Goal: Communication & Community: Share content

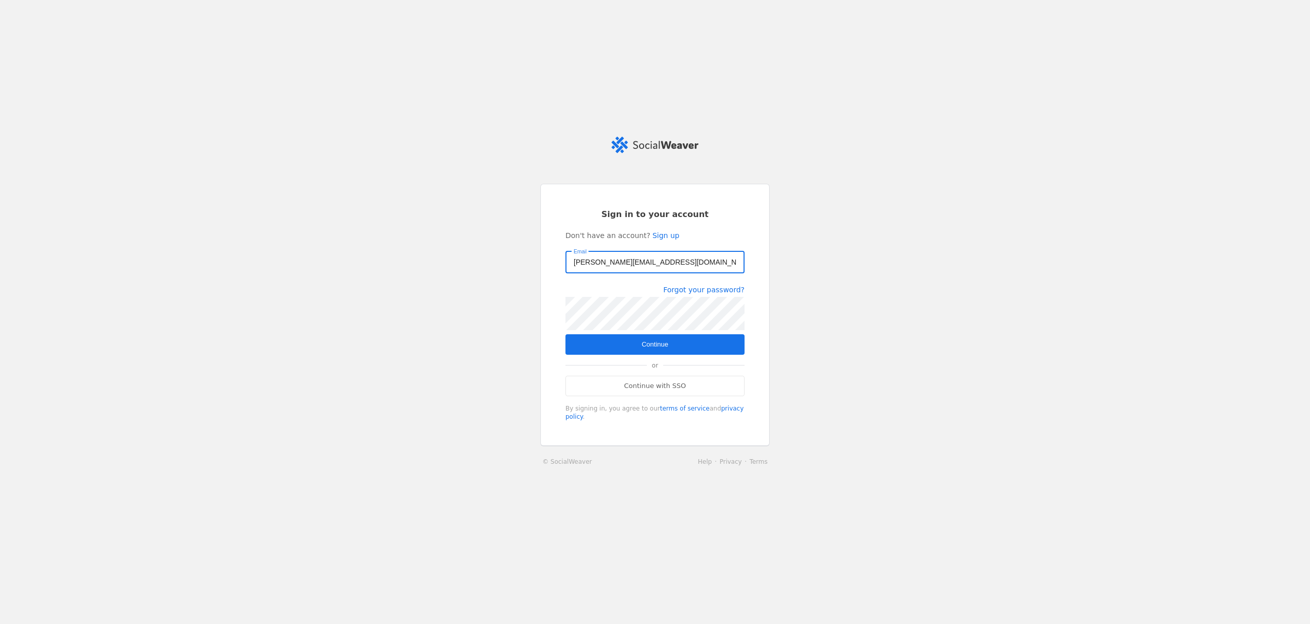
type input "[PERSON_NAME][EMAIL_ADDRESS][DOMAIN_NAME]"
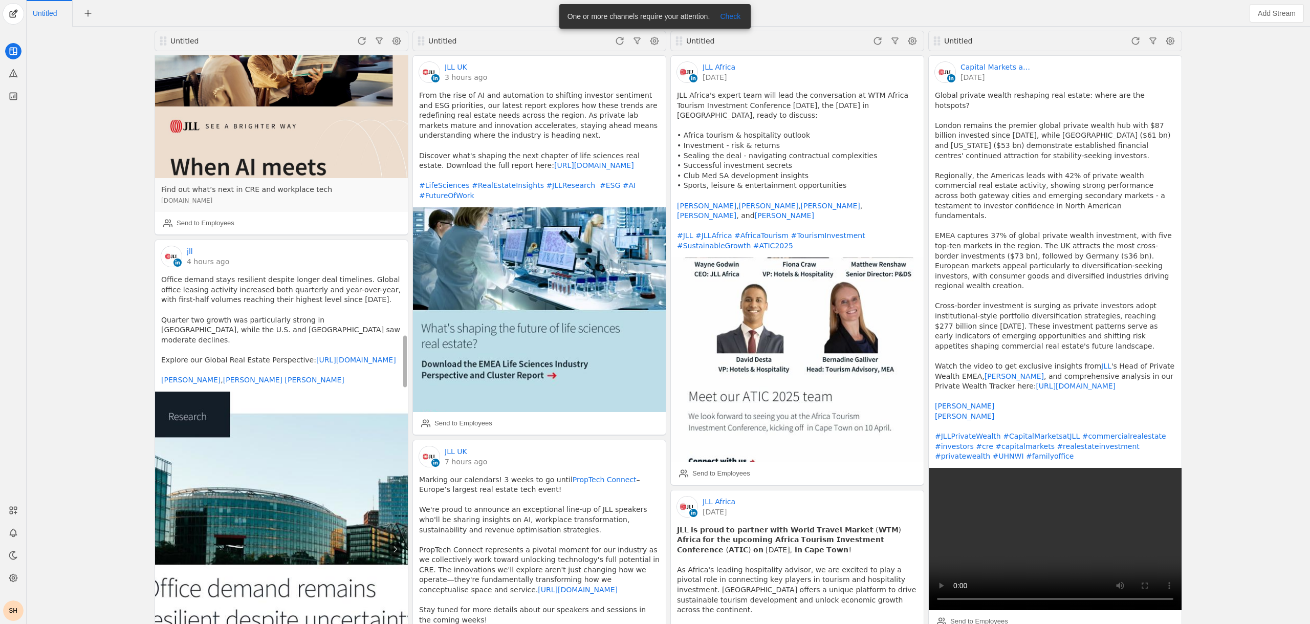
scroll to position [3025, 0]
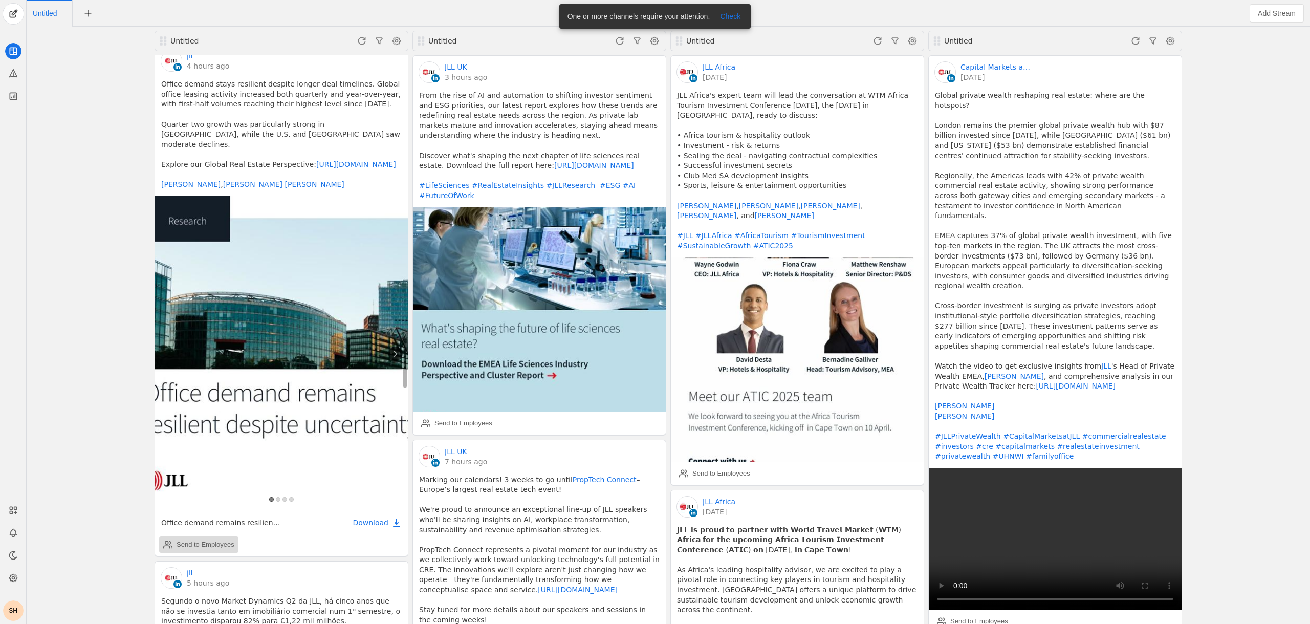
click at [219, 539] on div "Send to Employees" at bounding box center [206, 544] width 58 height 10
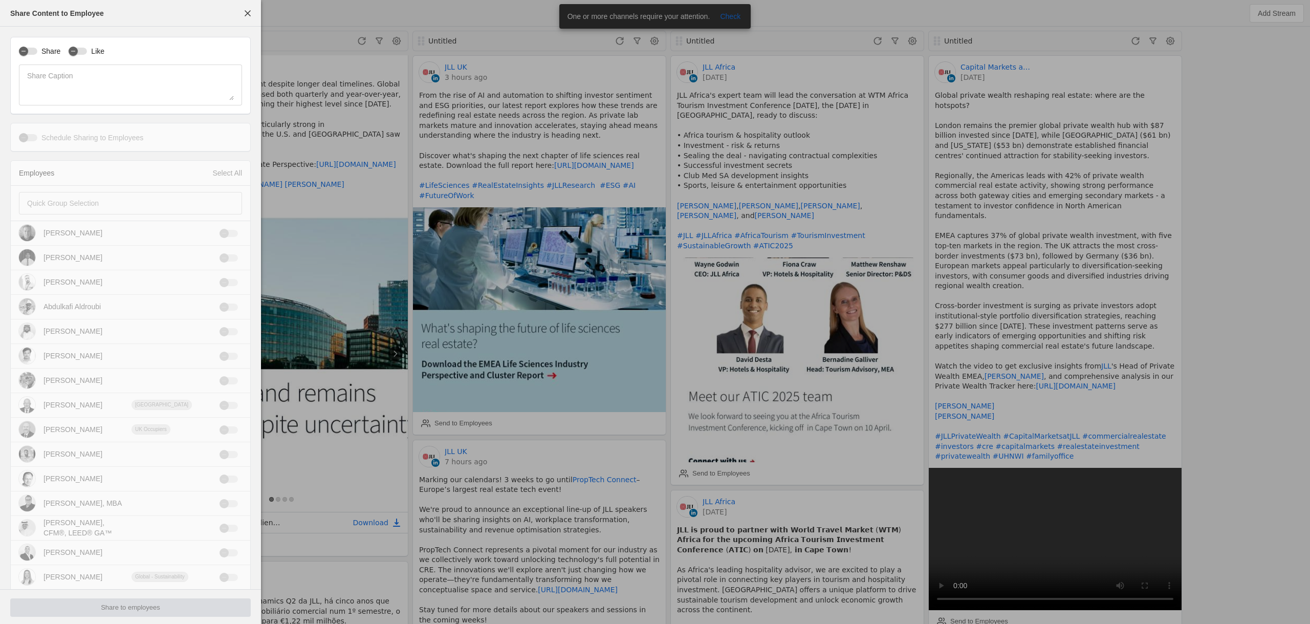
type input "New Zealand Standard Time NZST"
click at [71, 52] on icon "button" at bounding box center [73, 51] width 6 height 6
click at [29, 55] on div "button" at bounding box center [23, 51] width 14 height 14
click at [55, 195] on div at bounding box center [123, 203] width 192 height 23
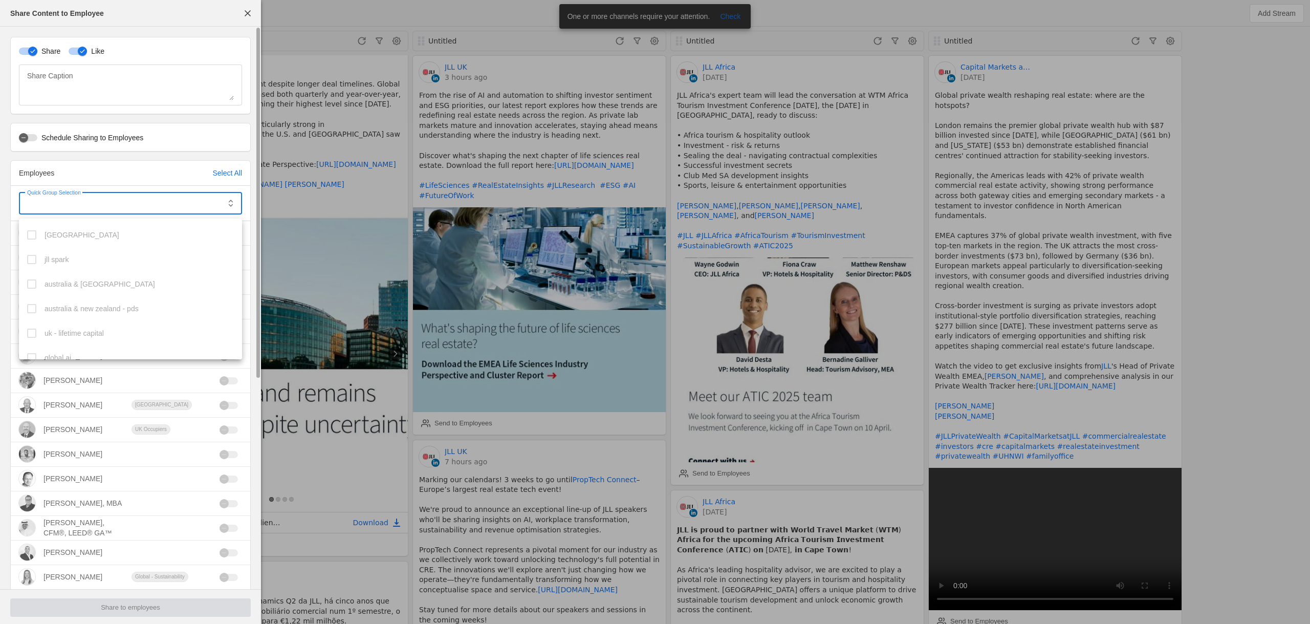
scroll to position [649, 0]
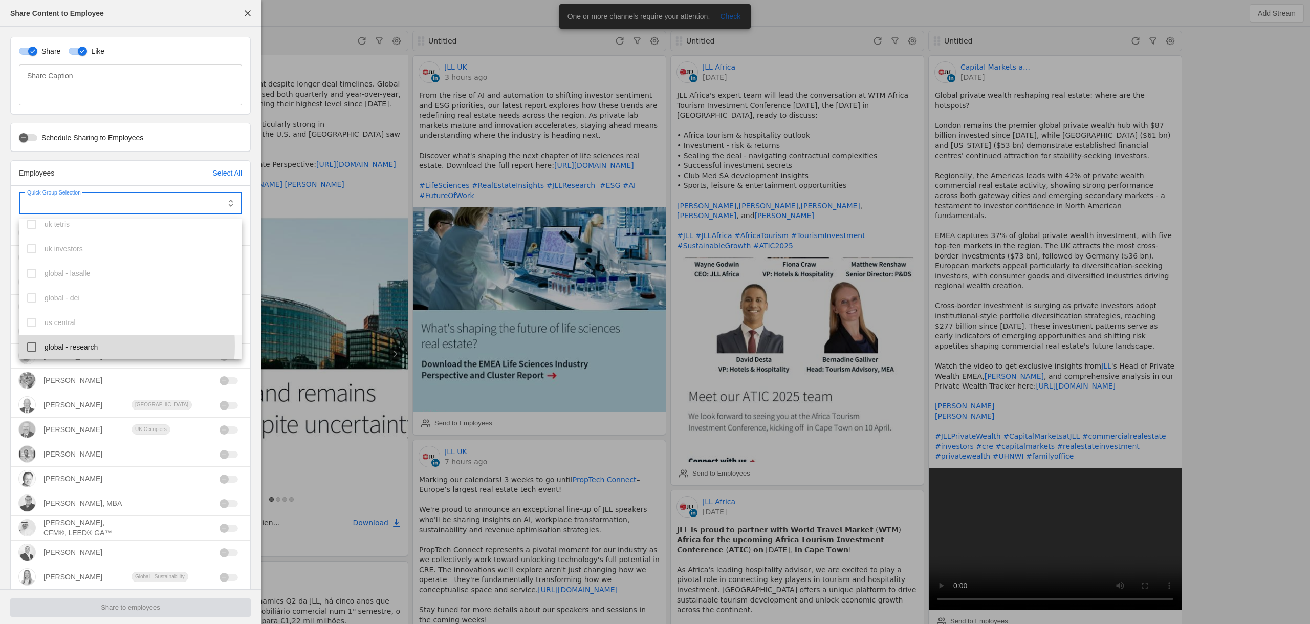
click at [66, 345] on span "global - research" at bounding box center [71, 347] width 53 height 10
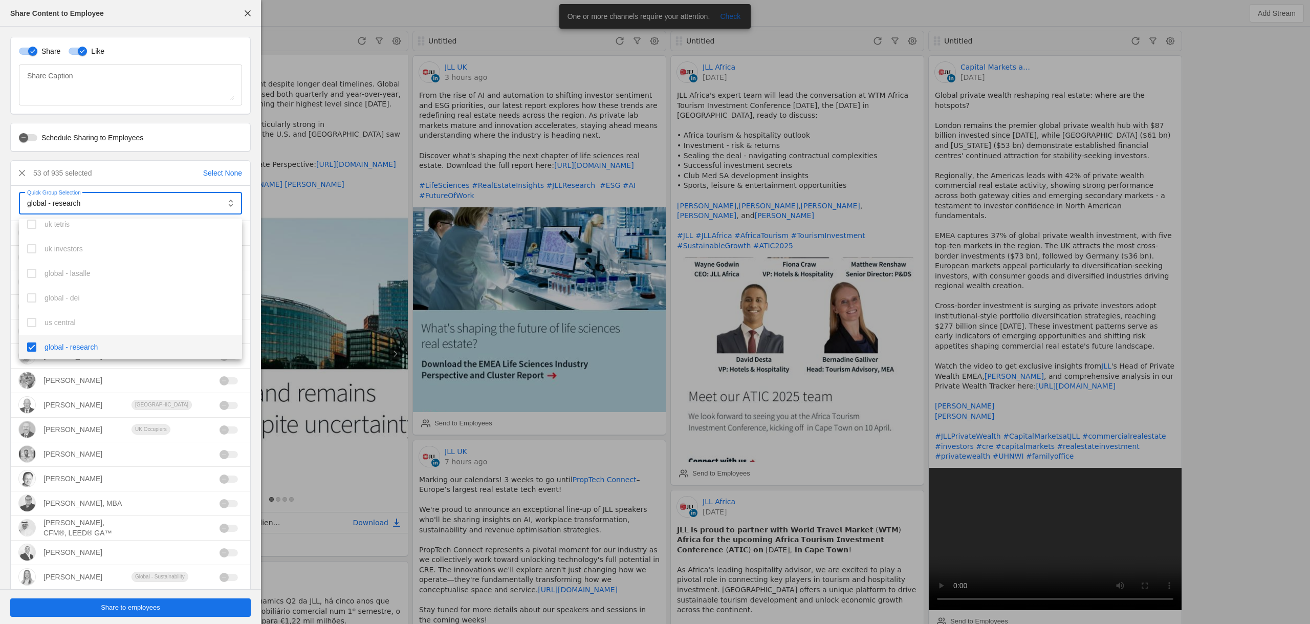
click at [121, 611] on div at bounding box center [655, 312] width 1310 height 624
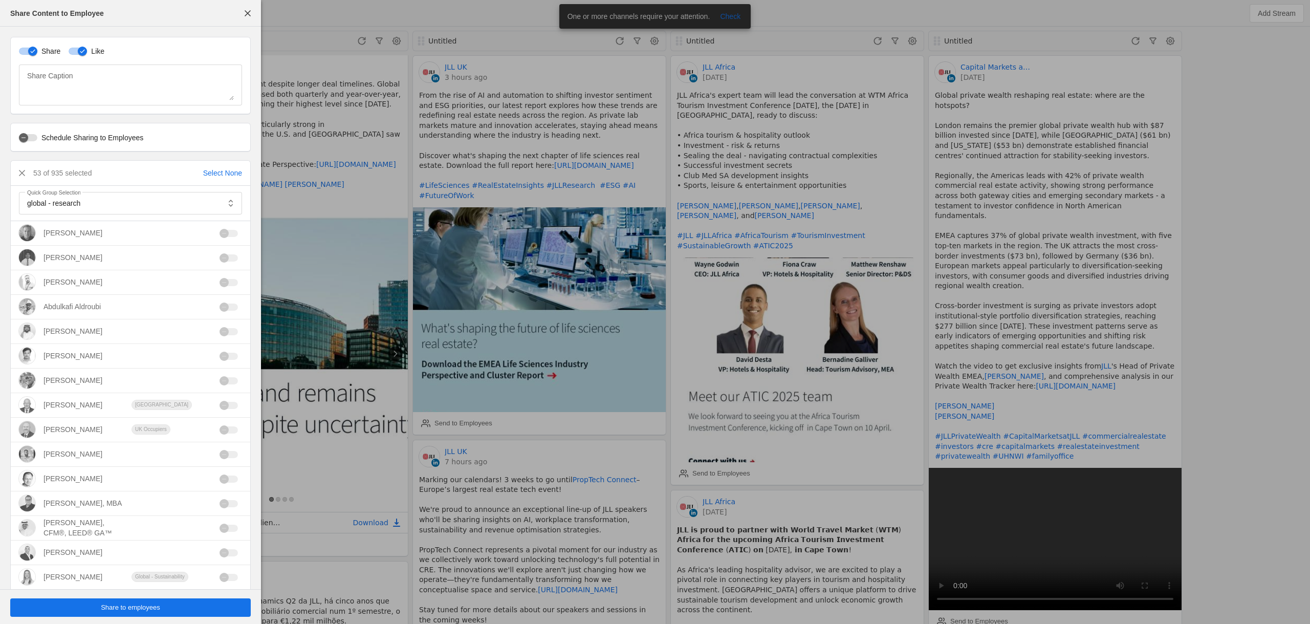
click at [121, 609] on span "Share to employees" at bounding box center [130, 607] width 59 height 10
